Goal: Task Accomplishment & Management: Use online tool/utility

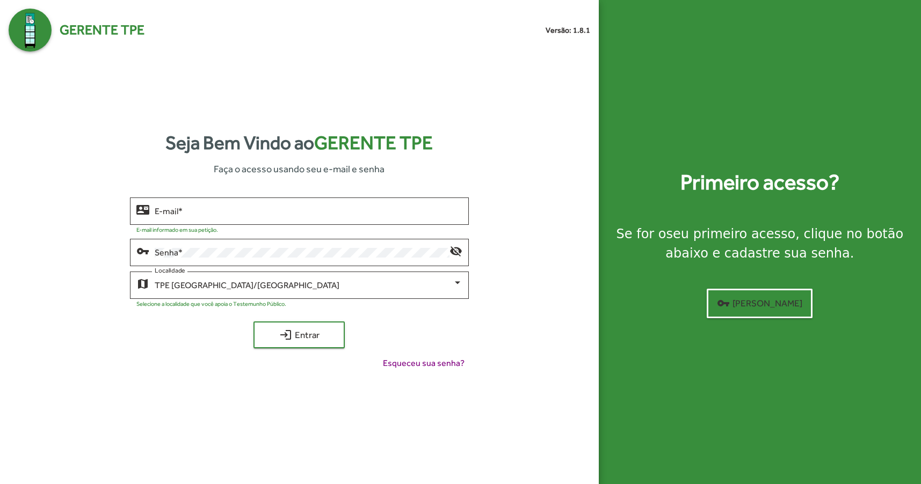
click at [328, 206] on div "E-mail *" at bounding box center [309, 210] width 308 height 30
type input "**********"
click at [314, 329] on span "login Entrar" at bounding box center [299, 334] width 72 height 19
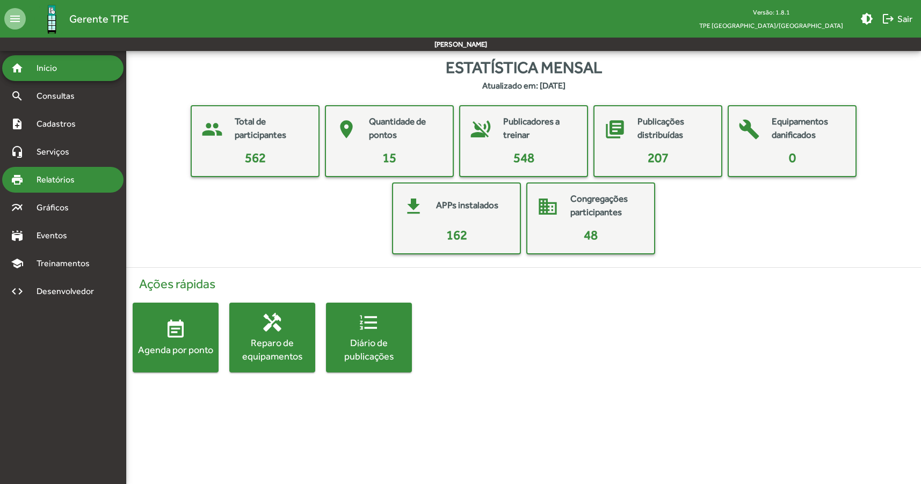
click at [98, 184] on div "print Relatórios" at bounding box center [62, 180] width 121 height 26
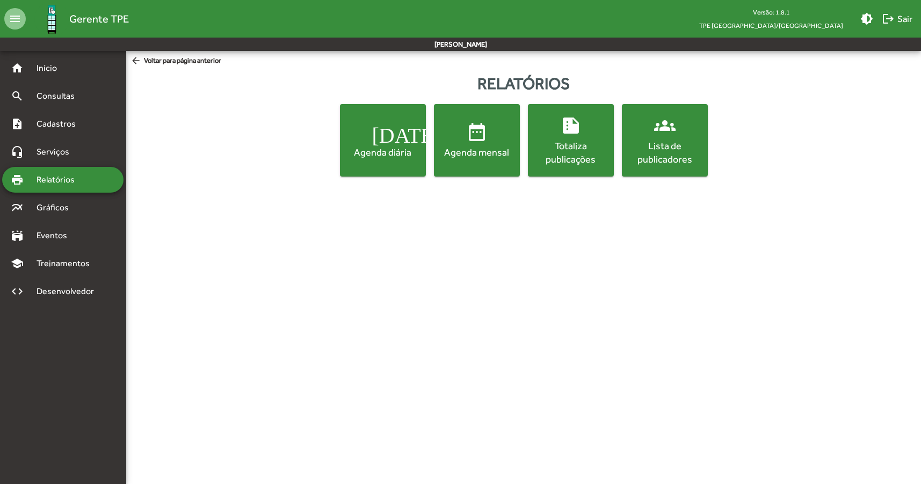
click at [653, 160] on div "Lista de publicadores" at bounding box center [665, 152] width 82 height 27
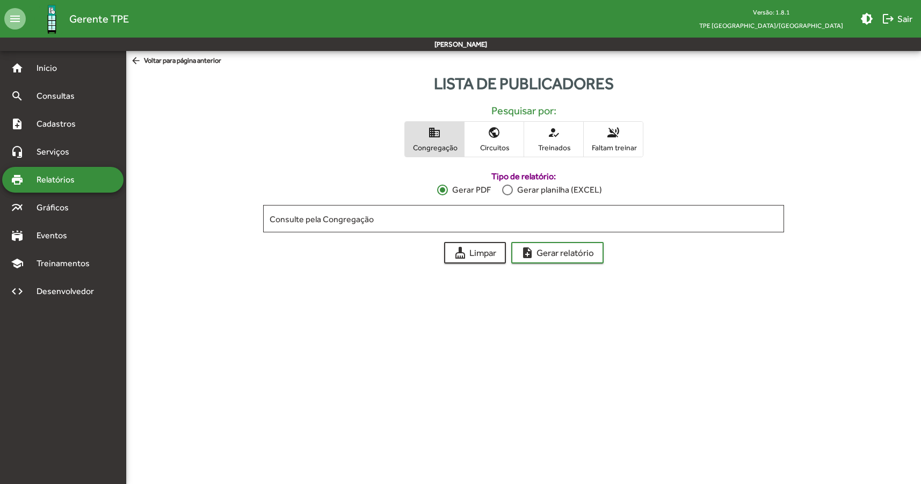
click at [442, 143] on span "Congregação" at bounding box center [435, 148] width 54 height 10
click at [602, 140] on span "voice_over_off Faltam treinar" at bounding box center [613, 139] width 59 height 35
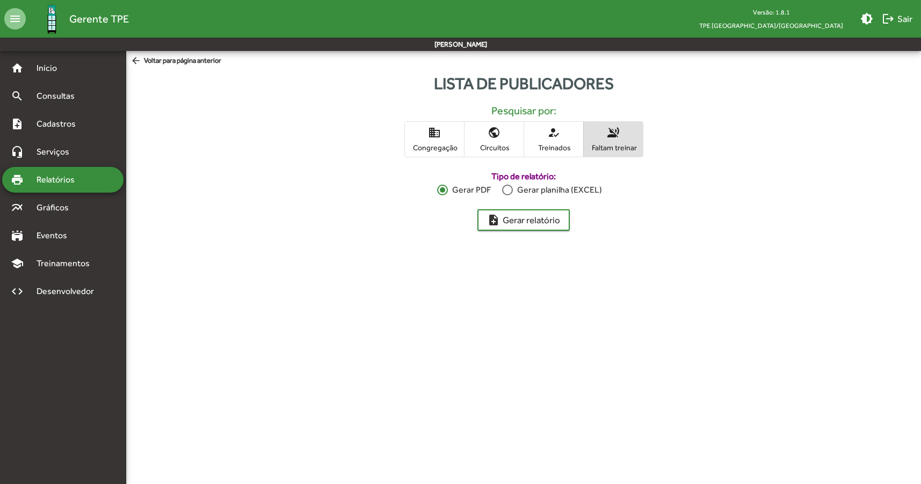
click at [543, 188] on div "Gerar planilha (EXCEL)" at bounding box center [557, 190] width 89 height 13
click at [540, 223] on span "note_add Gerar relatório" at bounding box center [523, 219] width 73 height 19
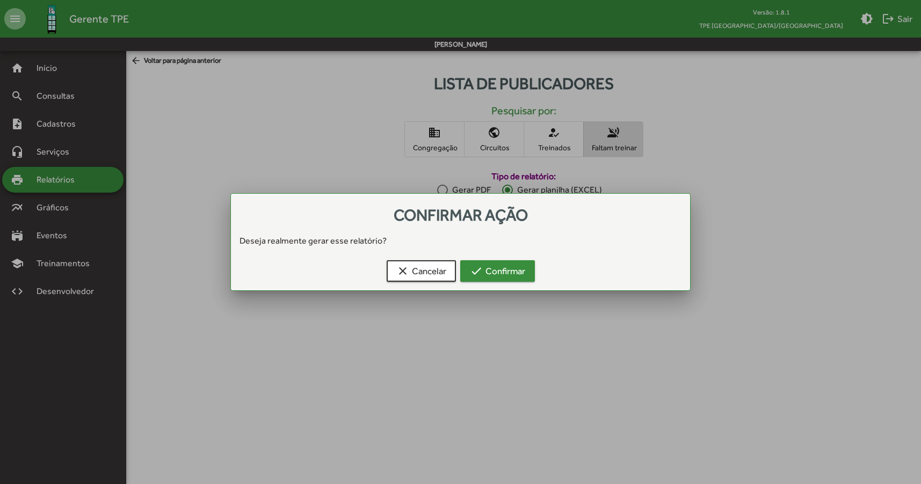
click at [497, 266] on span "check Confirmar" at bounding box center [497, 270] width 55 height 19
